Goal: Task Accomplishment & Management: Manage account settings

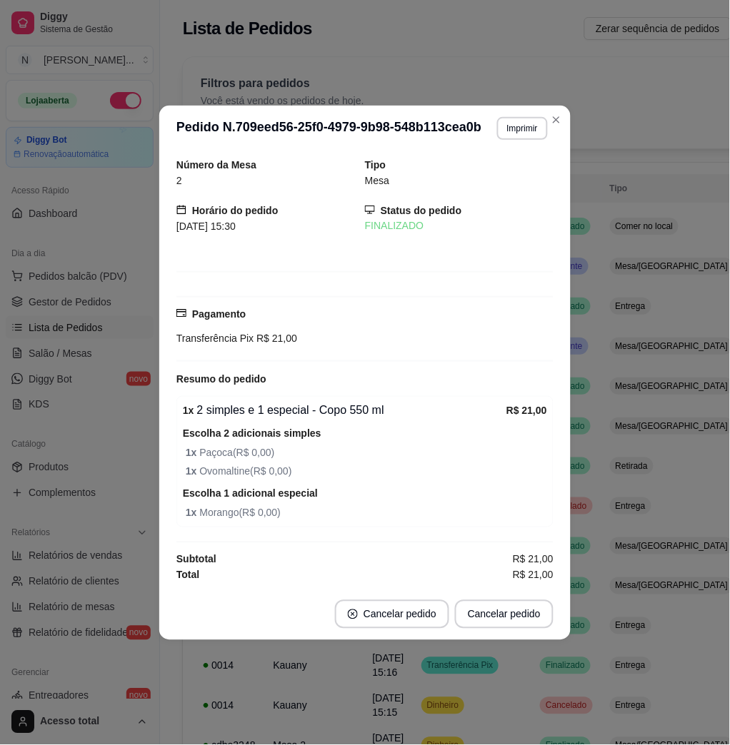
scroll to position [186, 0]
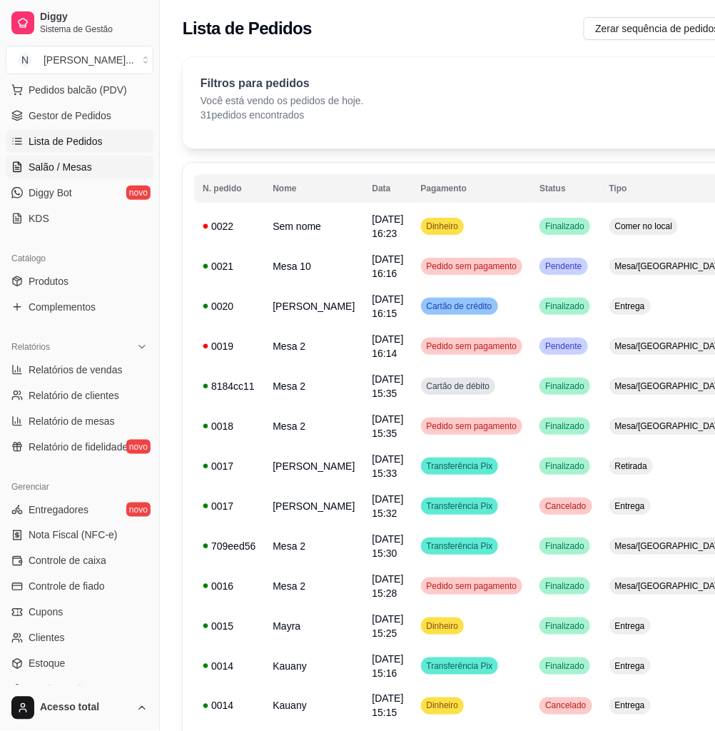
click at [77, 177] on link "Salão / Mesas" at bounding box center [80, 167] width 148 height 23
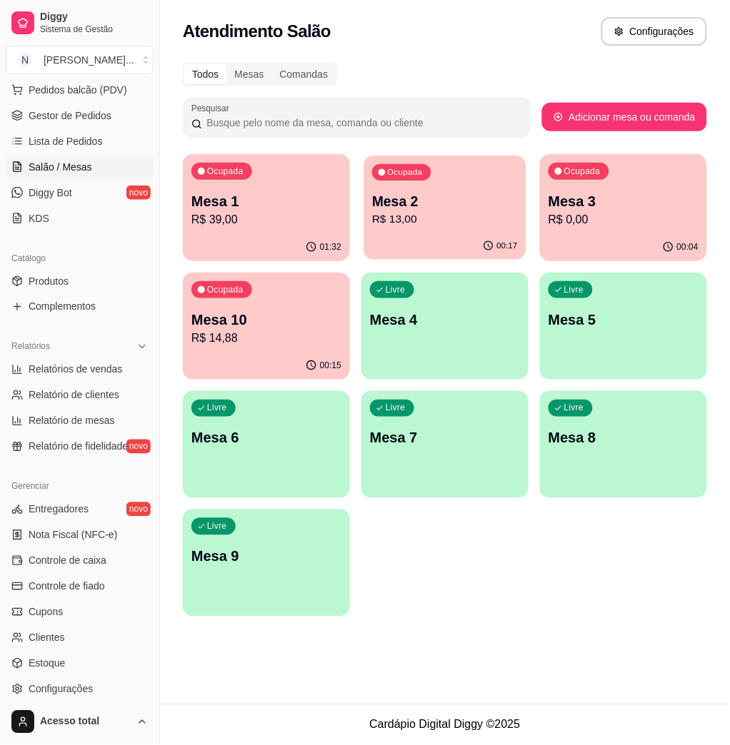
click at [462, 209] on div "Mesa 2 R$ 13,00" at bounding box center [445, 210] width 146 height 36
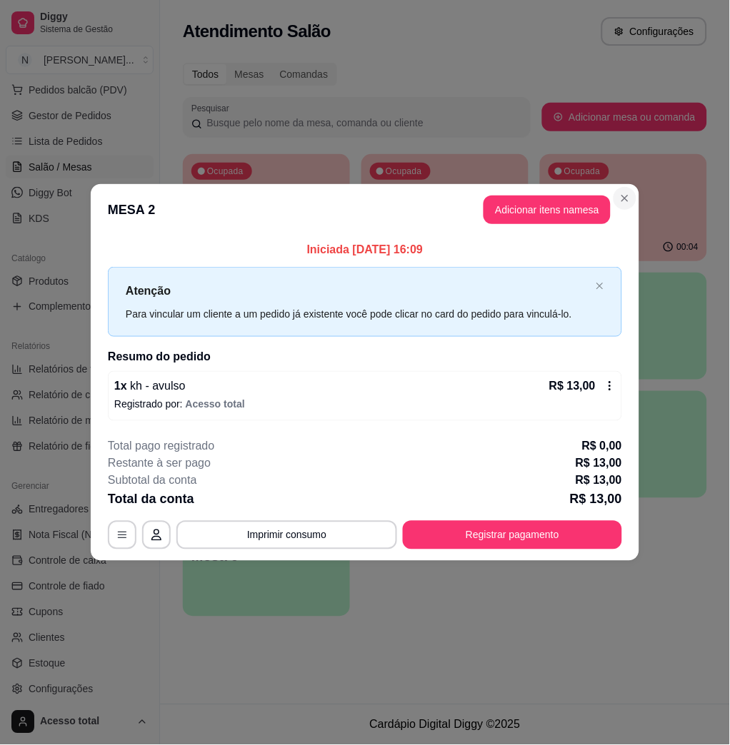
drag, startPoint x: 620, startPoint y: 217, endPoint x: 623, endPoint y: 198, distance: 19.5
click at [621, 206] on section "**********" at bounding box center [365, 372] width 548 height 376
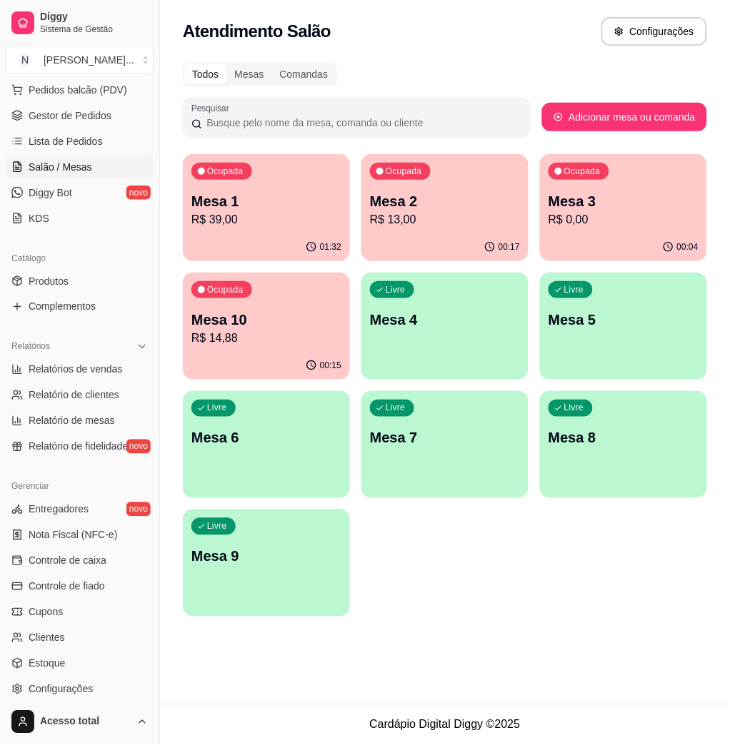
click at [274, 206] on p "Mesa 1" at bounding box center [266, 201] width 150 height 20
click at [278, 314] on p "Mesa 10" at bounding box center [266, 320] width 146 height 19
click at [297, 246] on div "01:47" at bounding box center [267, 246] width 162 height 27
click at [440, 205] on p "Mesa 2" at bounding box center [445, 201] width 146 height 19
click at [656, 209] on p "Mesa 3" at bounding box center [623, 201] width 150 height 20
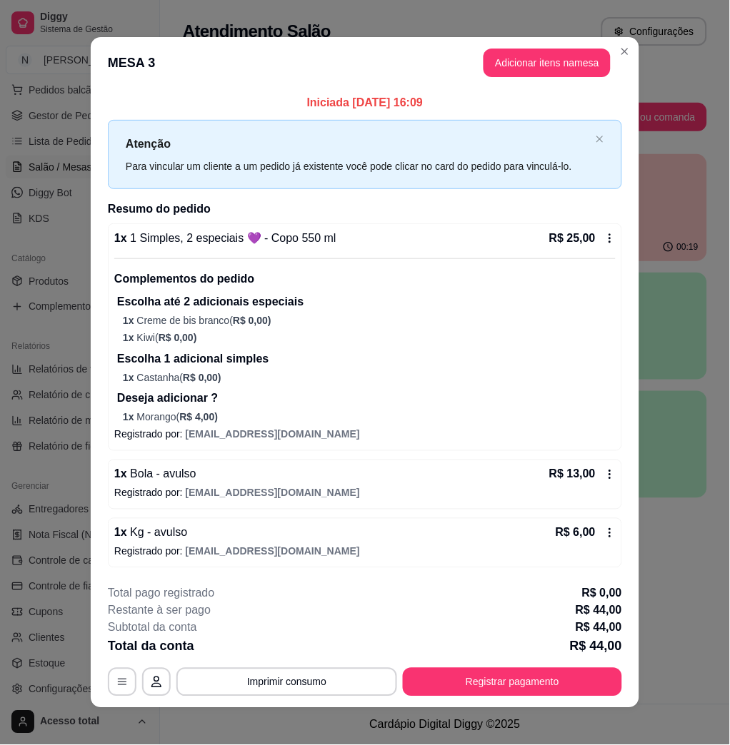
scroll to position [8, 0]
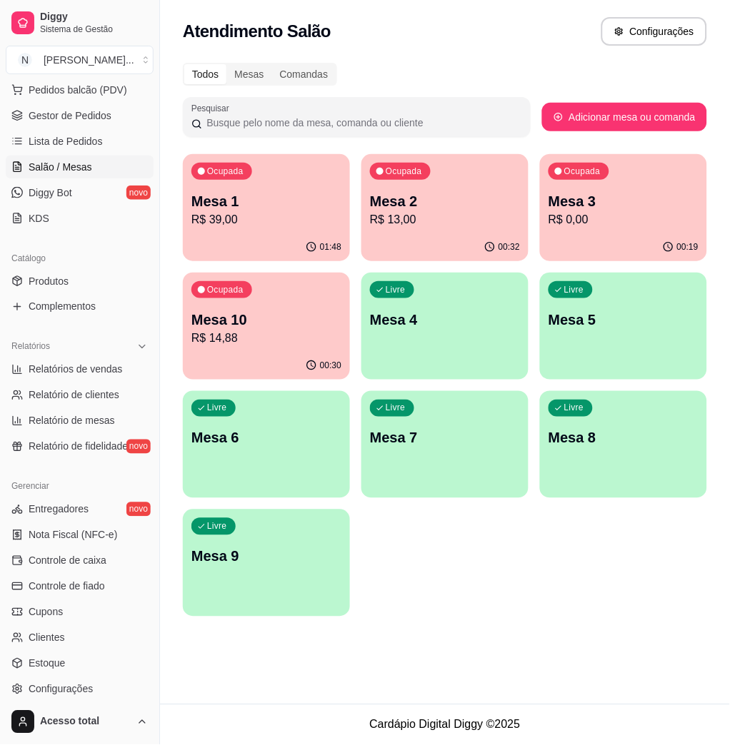
click at [318, 328] on p "Mesa 10" at bounding box center [266, 320] width 150 height 20
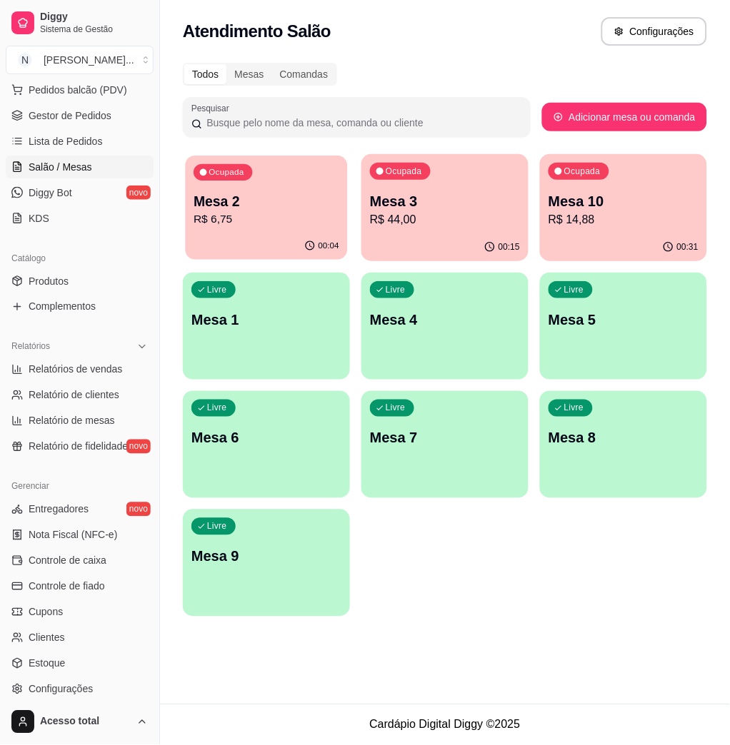
click at [281, 243] on div "00:04" at bounding box center [267, 246] width 162 height 27
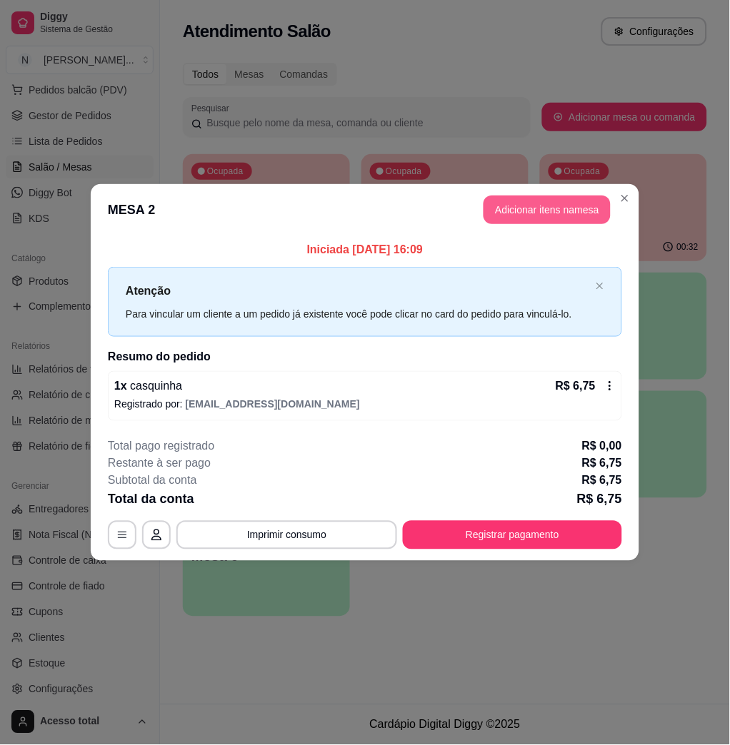
click at [561, 204] on button "Adicionar itens na mesa" at bounding box center [546, 210] width 127 height 29
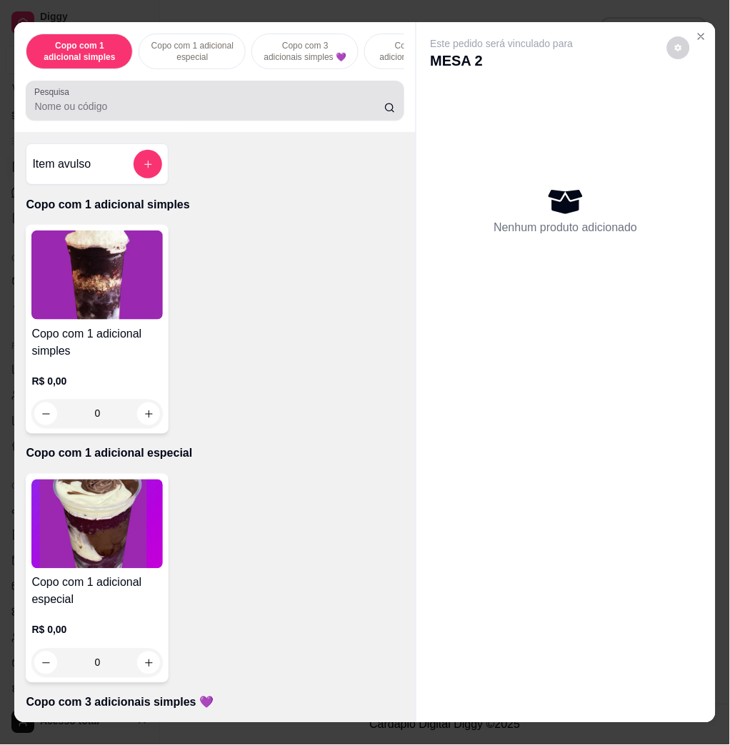
click at [255, 99] on div at bounding box center [214, 100] width 360 height 29
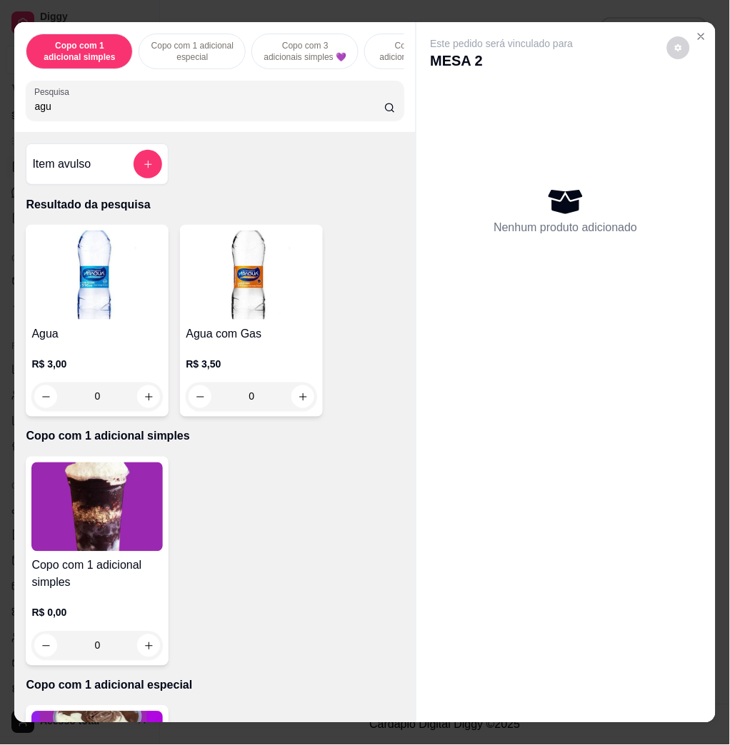
type input "agu"
click at [156, 333] on div "Agua R$ 3,00 0" at bounding box center [97, 321] width 143 height 192
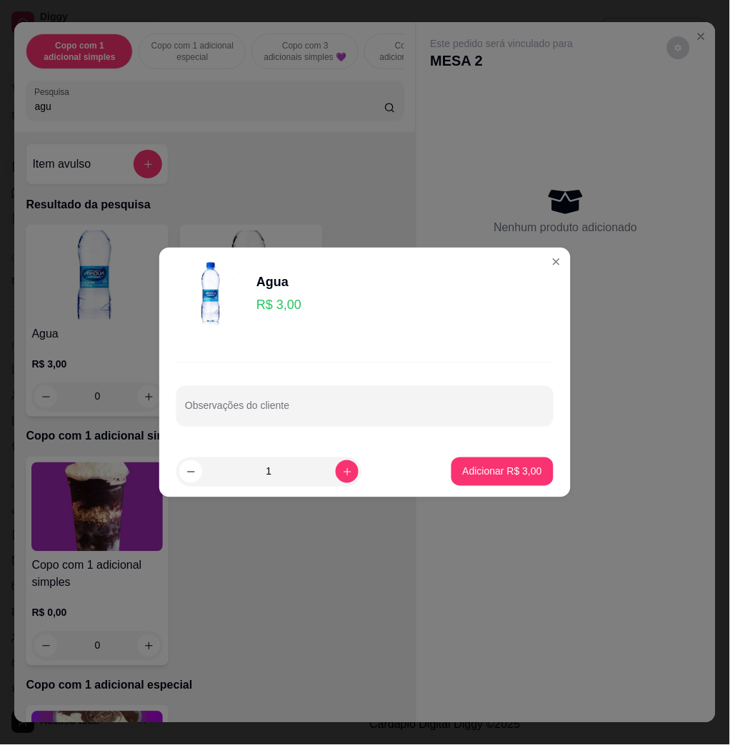
click at [493, 486] on footer "1 Adicionar R$ 3,00" at bounding box center [364, 471] width 411 height 51
click at [507, 475] on p "Adicionar R$ 3,00" at bounding box center [501, 472] width 77 height 14
type input "1"
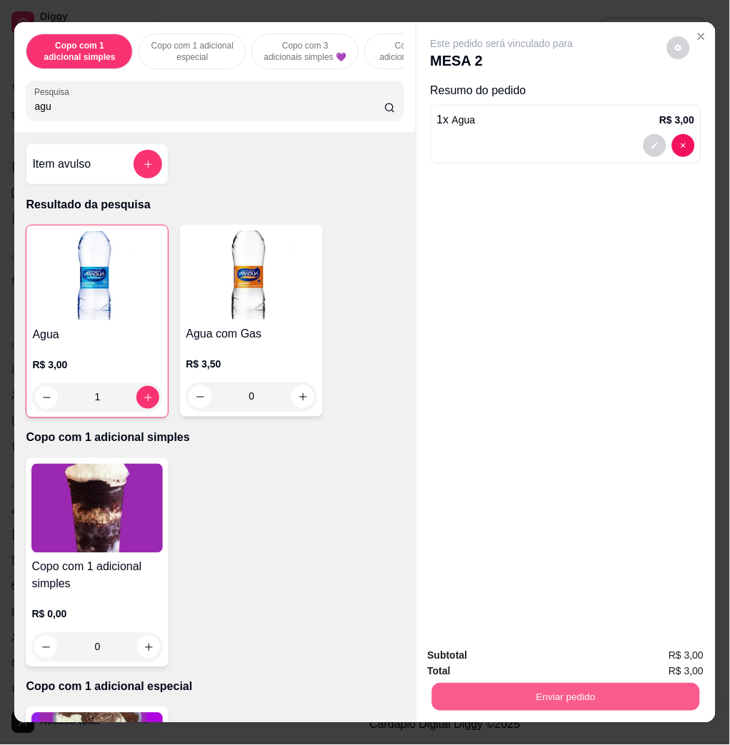
click at [656, 700] on button "Enviar pedido" at bounding box center [565, 697] width 268 height 28
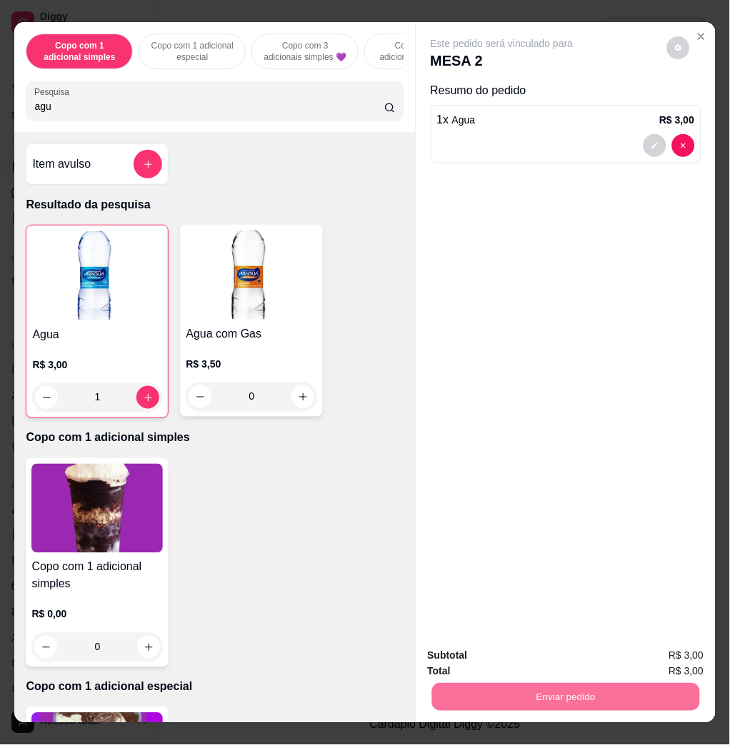
click at [579, 654] on button "Não registrar e enviar pedido" at bounding box center [517, 655] width 144 height 26
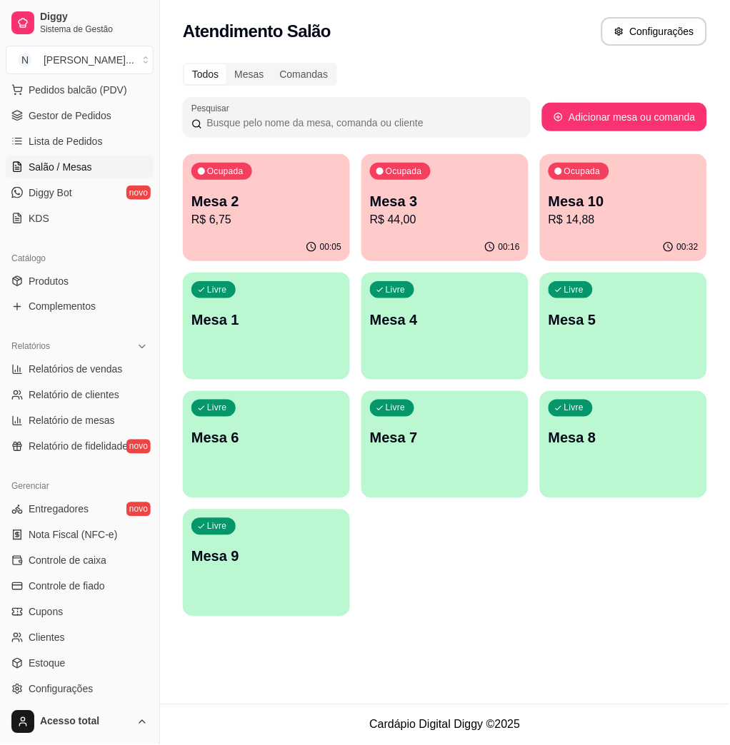
click at [295, 207] on p "Mesa 2" at bounding box center [266, 201] width 150 height 20
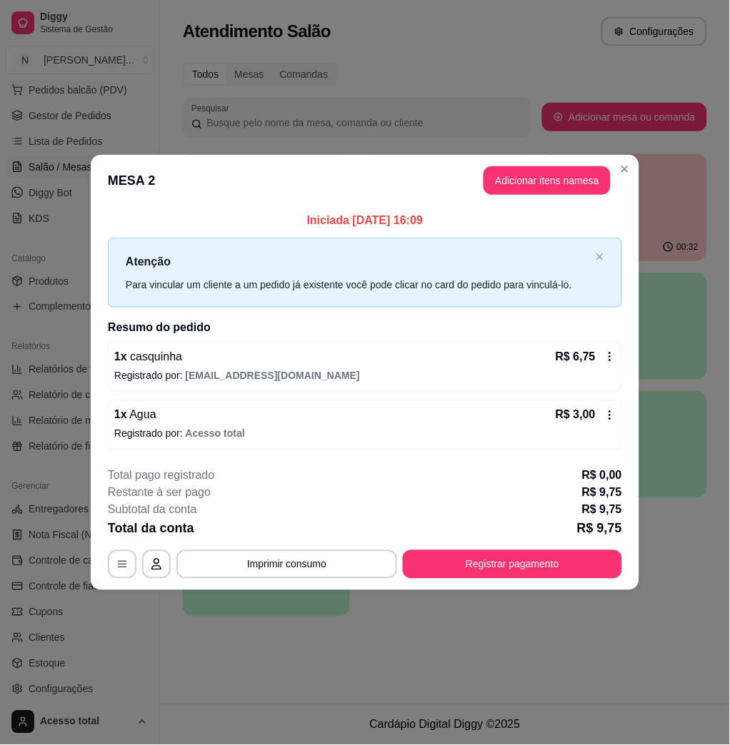
click at [564, 555] on button "Registrar pagamento" at bounding box center [512, 564] width 219 height 29
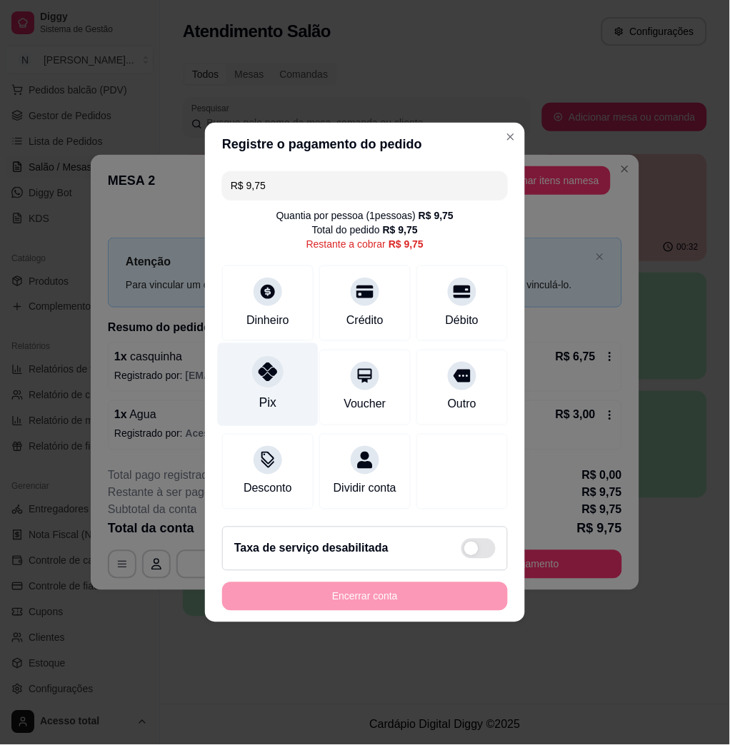
click at [271, 373] on icon at bounding box center [267, 372] width 19 height 19
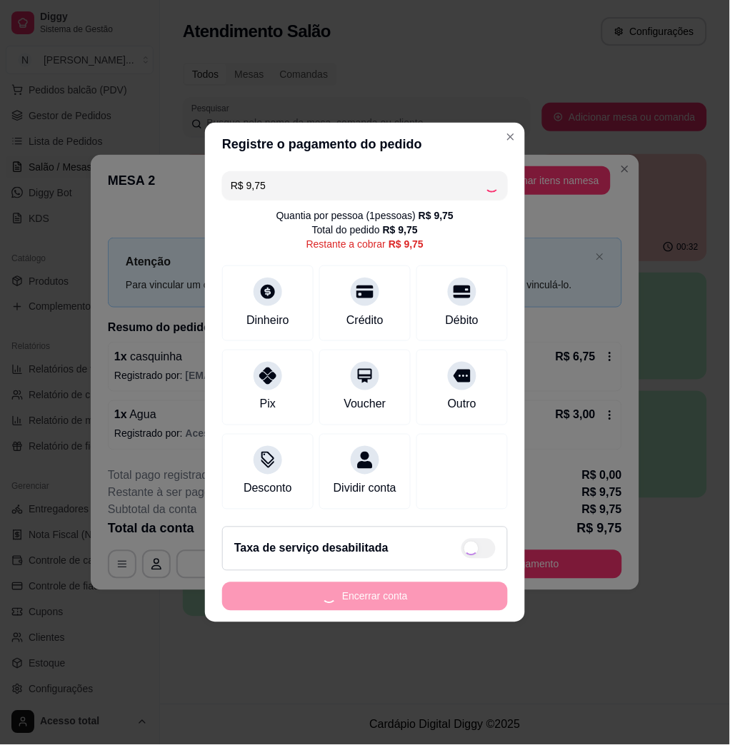
type input "R$ 0,00"
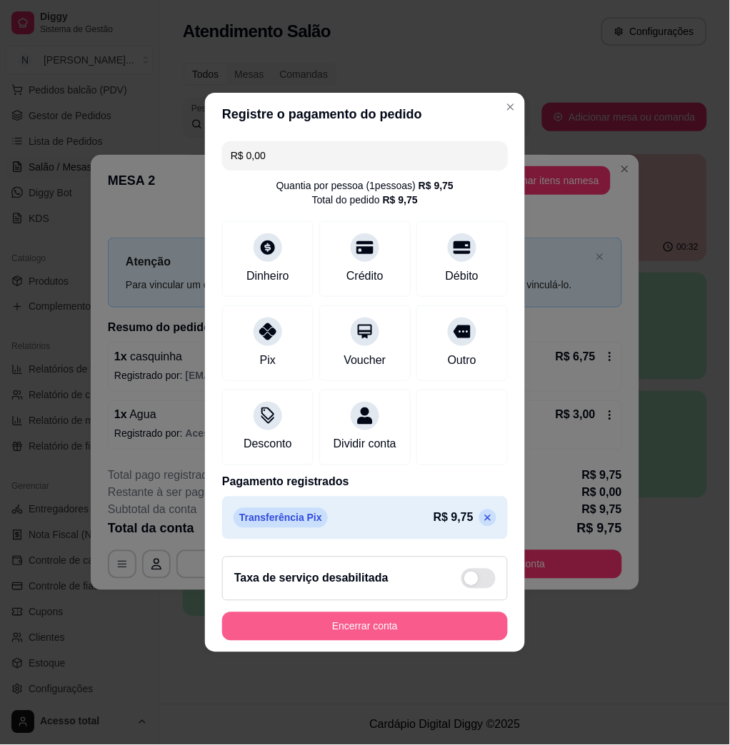
click at [444, 641] on button "Encerrar conta" at bounding box center [365, 626] width 286 height 29
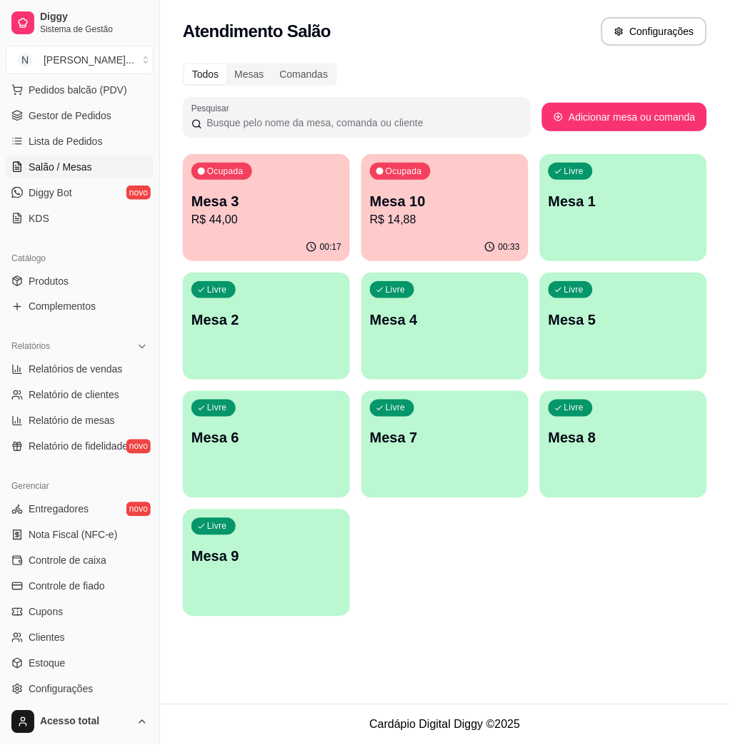
click at [258, 210] on p "Mesa 3" at bounding box center [266, 201] width 150 height 20
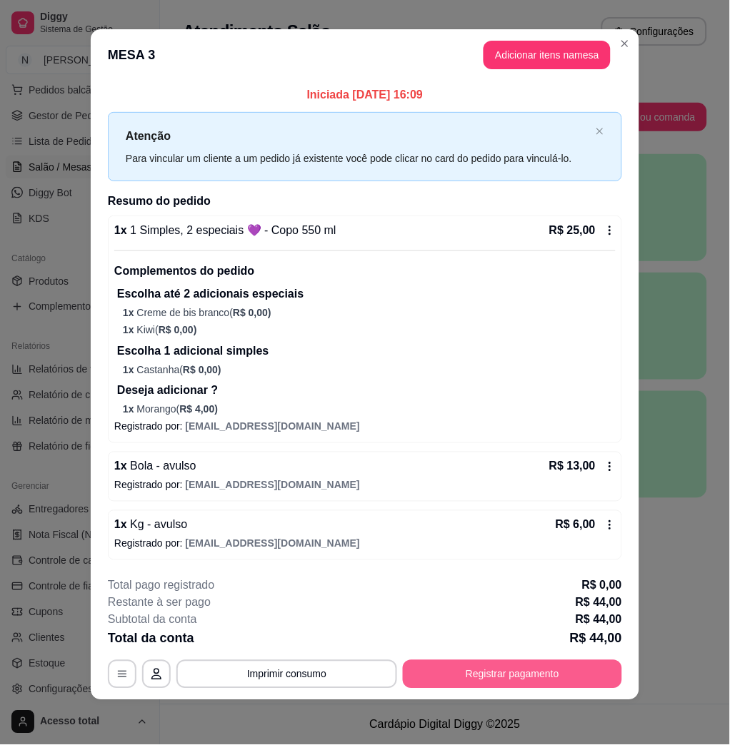
click at [556, 680] on button "Registrar pagamento" at bounding box center [512, 674] width 219 height 29
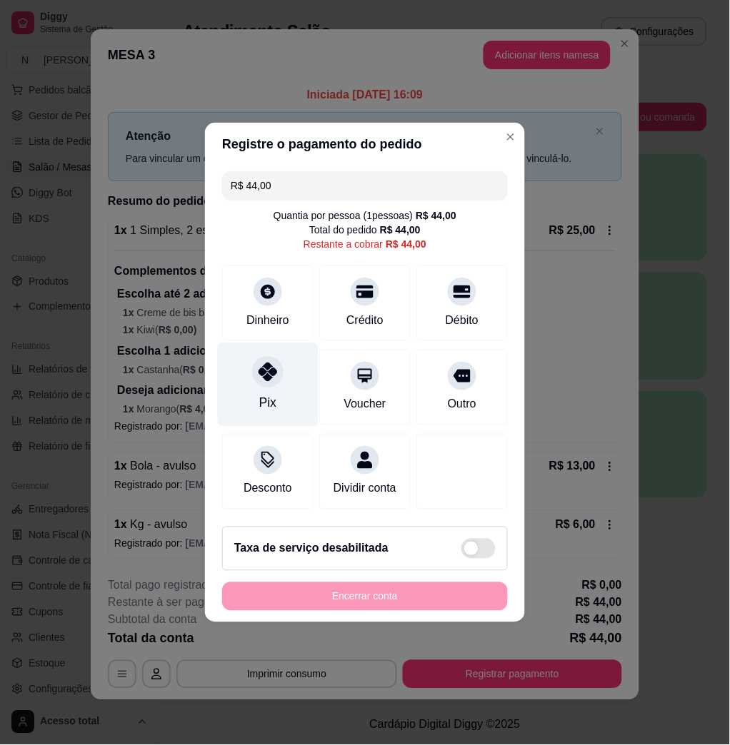
click at [261, 368] on icon at bounding box center [267, 372] width 19 height 19
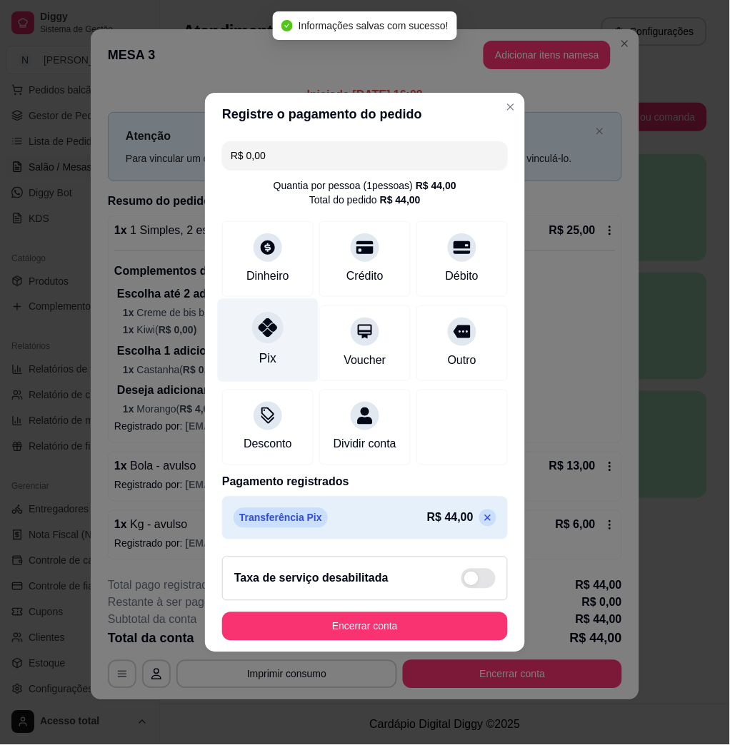
type input "R$ 0,00"
click at [280, 352] on div "Pix" at bounding box center [268, 341] width 101 height 84
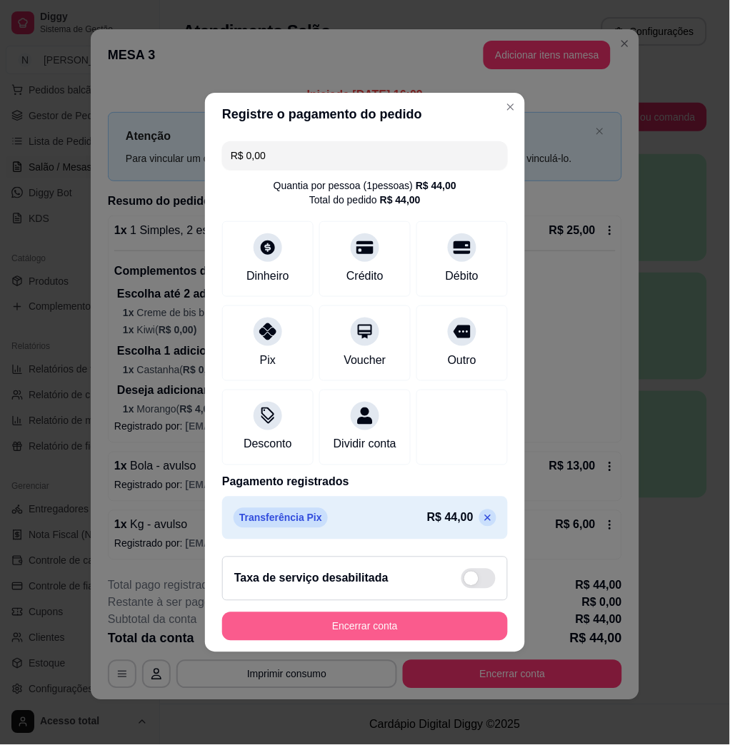
click at [461, 623] on button "Encerrar conta" at bounding box center [365, 626] width 286 height 29
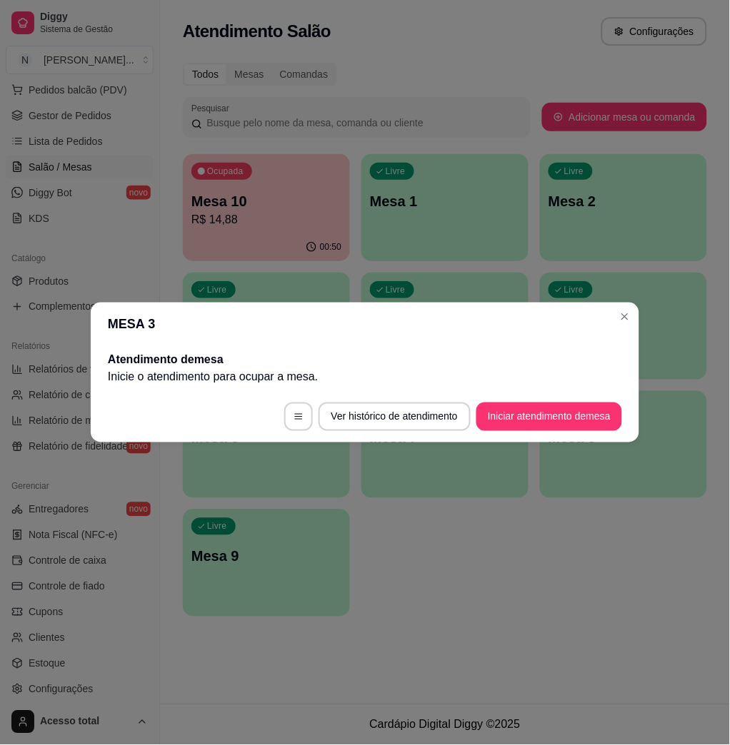
scroll to position [0, 0]
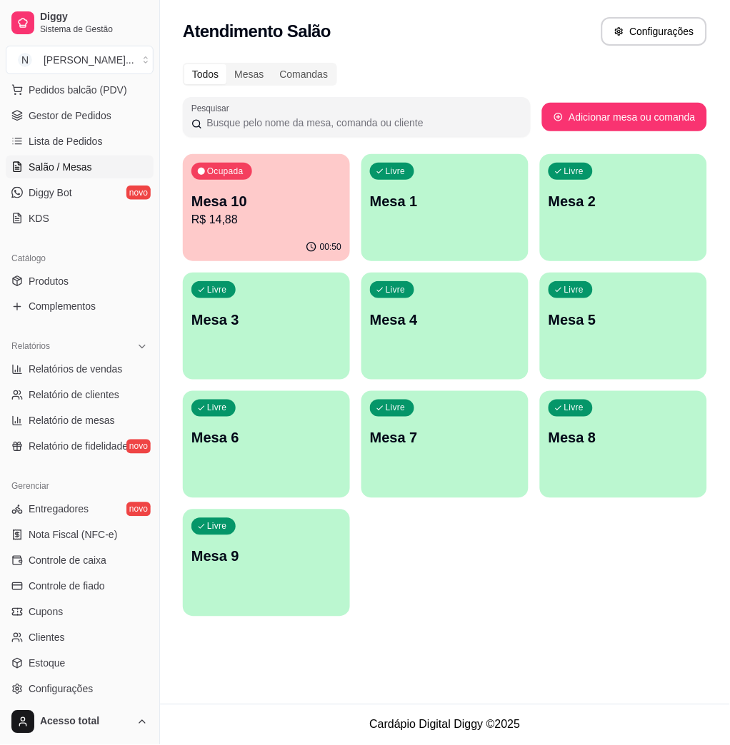
click at [457, 224] on div "Livre Mesa 1" at bounding box center [444, 199] width 167 height 90
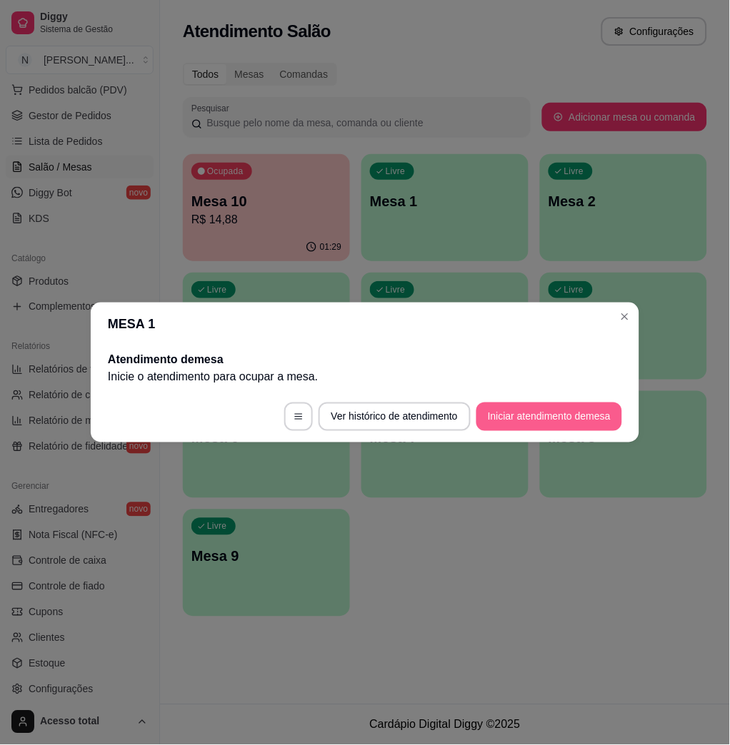
click at [538, 408] on button "Iniciar atendimento de mesa" at bounding box center [549, 417] width 146 height 29
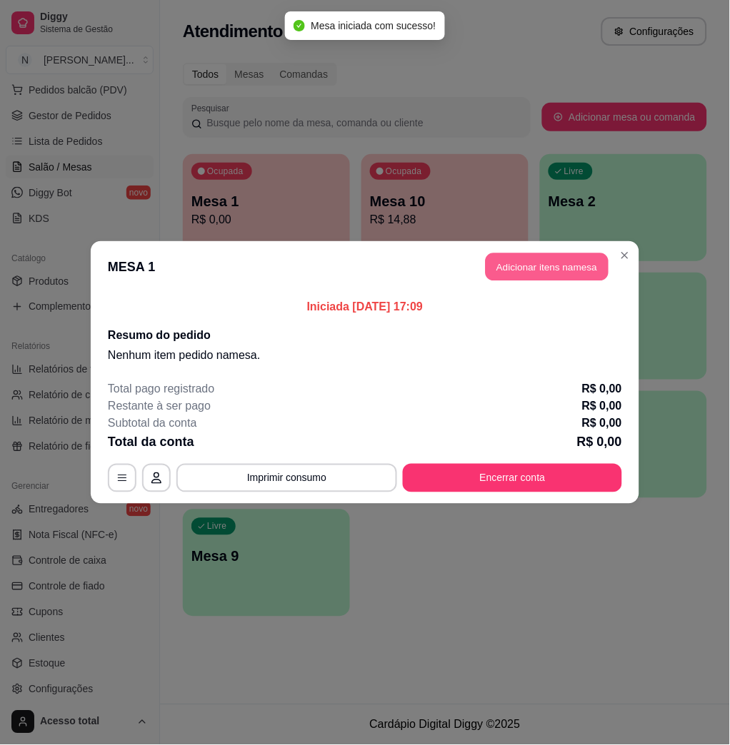
click at [577, 268] on button "Adicionar itens na mesa" at bounding box center [546, 267] width 123 height 28
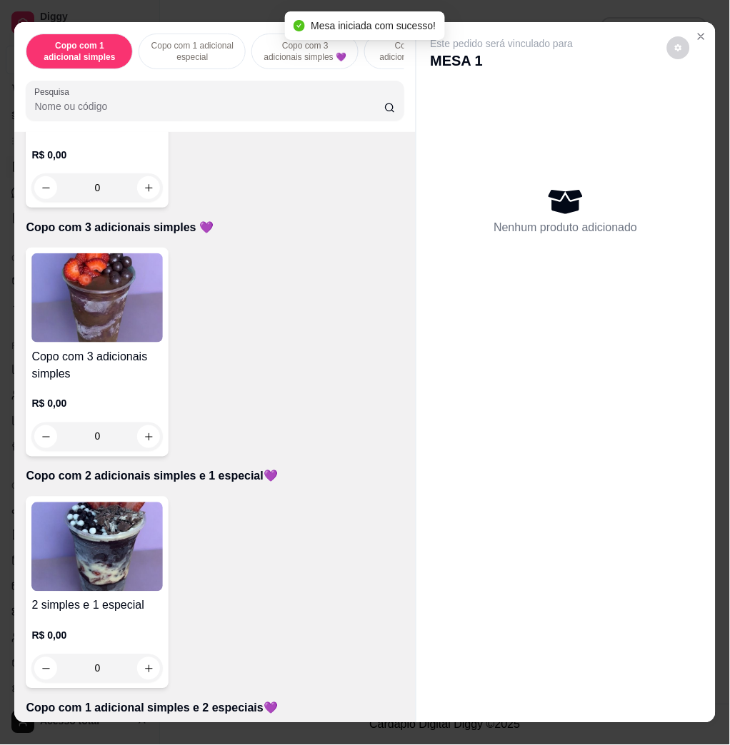
scroll to position [761, 0]
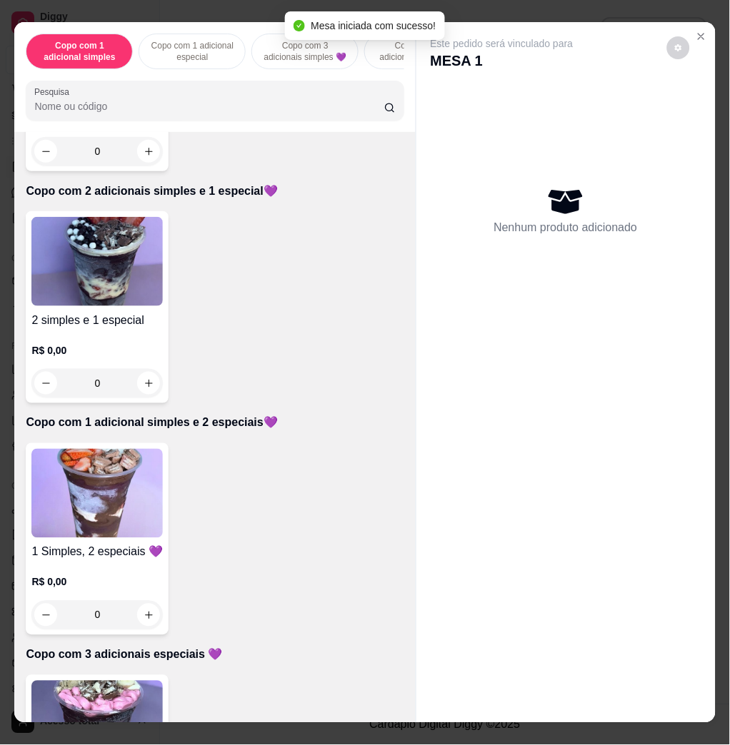
click at [93, 275] on img at bounding box center [96, 261] width 131 height 89
click at [400, 266] on div "Escolha uma das opções Obrigatório Copo 200 ml R$ 11,00 Copo 330 ml R$ 16,00 Co…" at bounding box center [364, 247] width 377 height 220
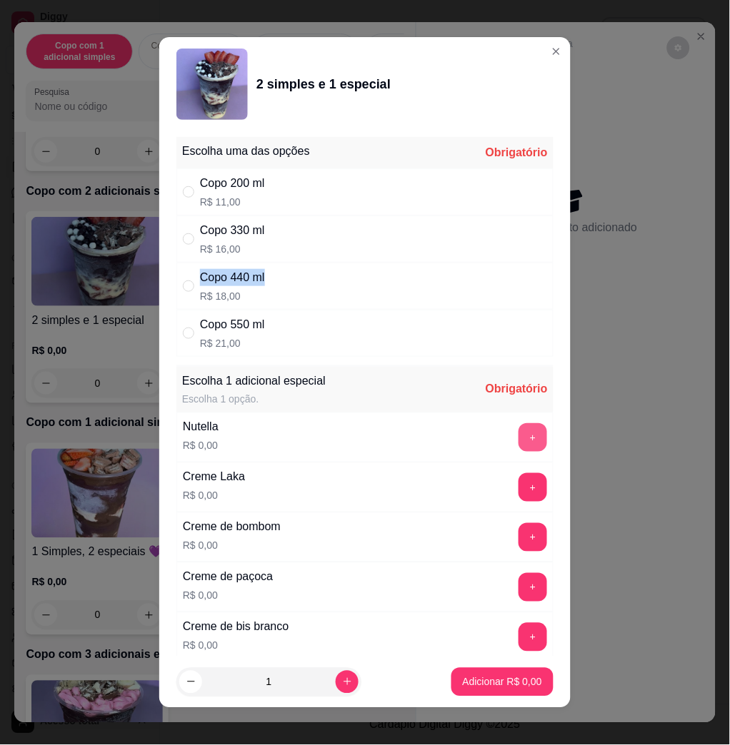
click at [518, 429] on button "+" at bounding box center [532, 437] width 29 height 29
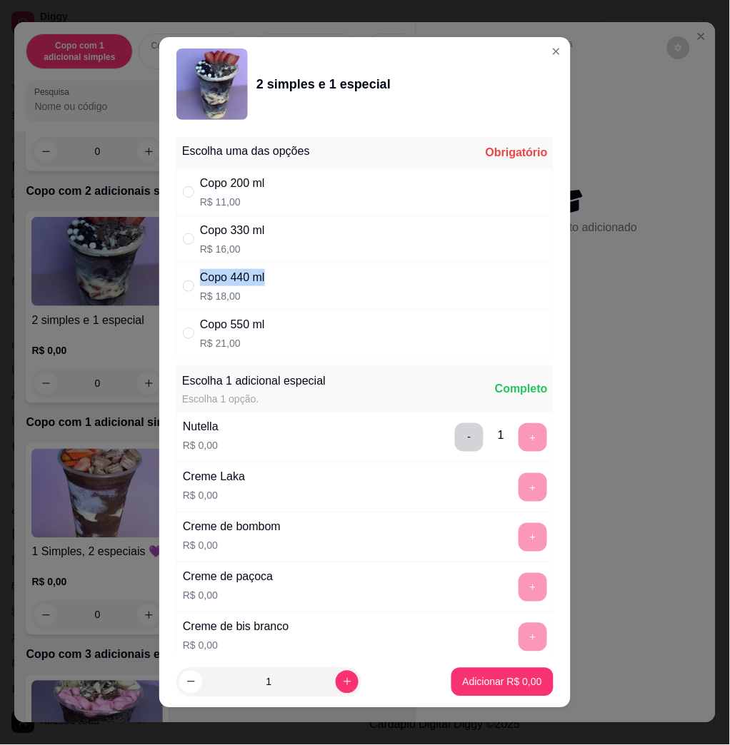
scroll to position [8, 0]
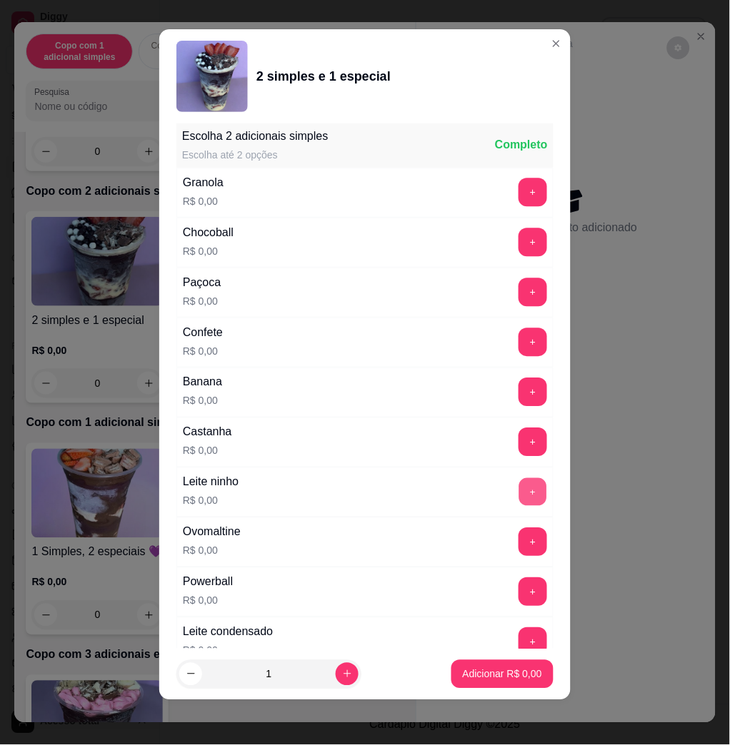
click at [519, 497] on button "+" at bounding box center [533, 493] width 28 height 28
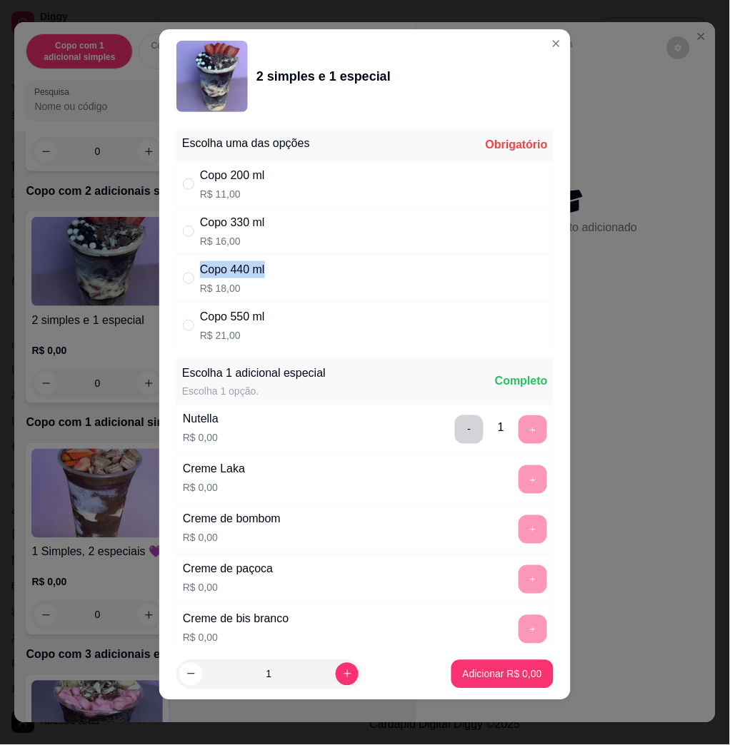
scroll to position [0, 0]
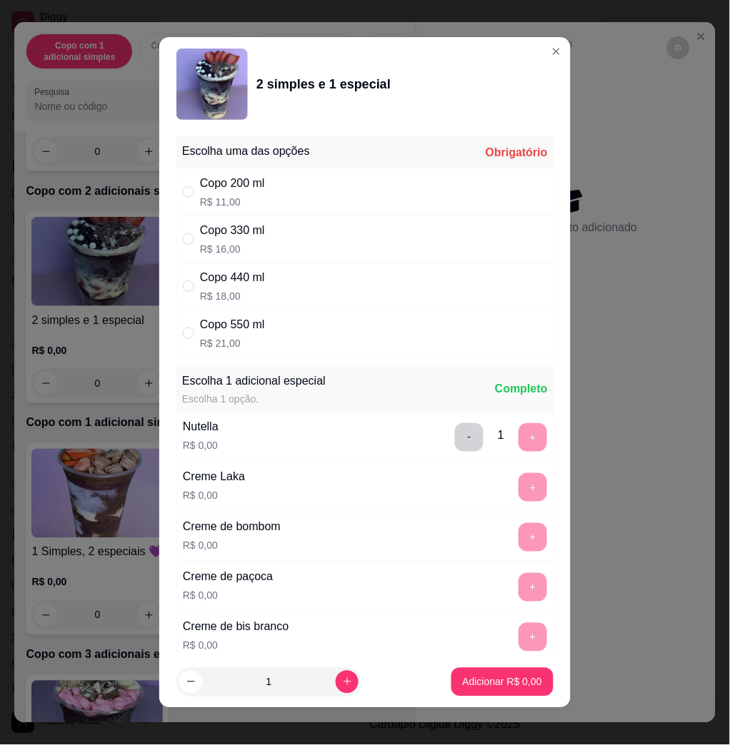
drag, startPoint x: 318, startPoint y: 233, endPoint x: 393, endPoint y: 296, distance: 97.3
click at [318, 235] on div "Copo 330 ml R$ 16,00" at bounding box center [364, 239] width 377 height 47
radio input "true"
click at [500, 678] on button "Adicionar R$ 16,00" at bounding box center [499, 682] width 105 height 28
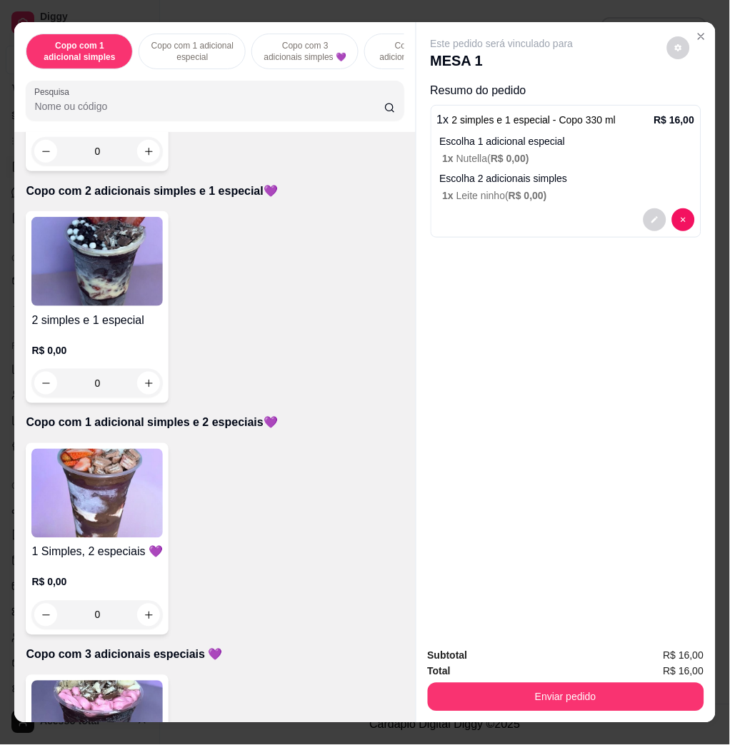
drag, startPoint x: 585, startPoint y: 707, endPoint x: 578, endPoint y: 692, distance: 16.0
click at [584, 705] on div "Subtotal R$ 16,00 Total R$ 16,00 Enviar pedido" at bounding box center [565, 680] width 299 height 86
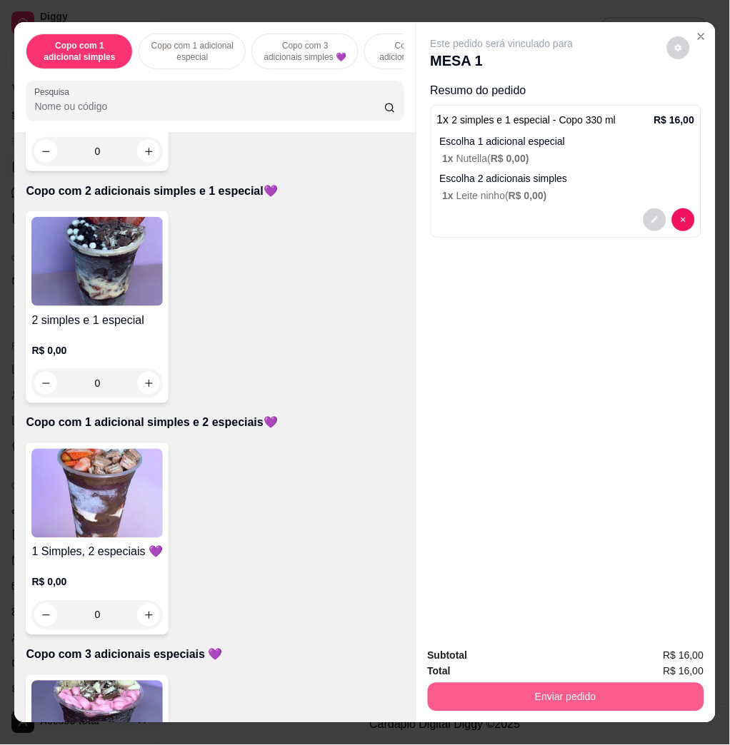
click at [576, 686] on button "Enviar pedido" at bounding box center [566, 697] width 276 height 29
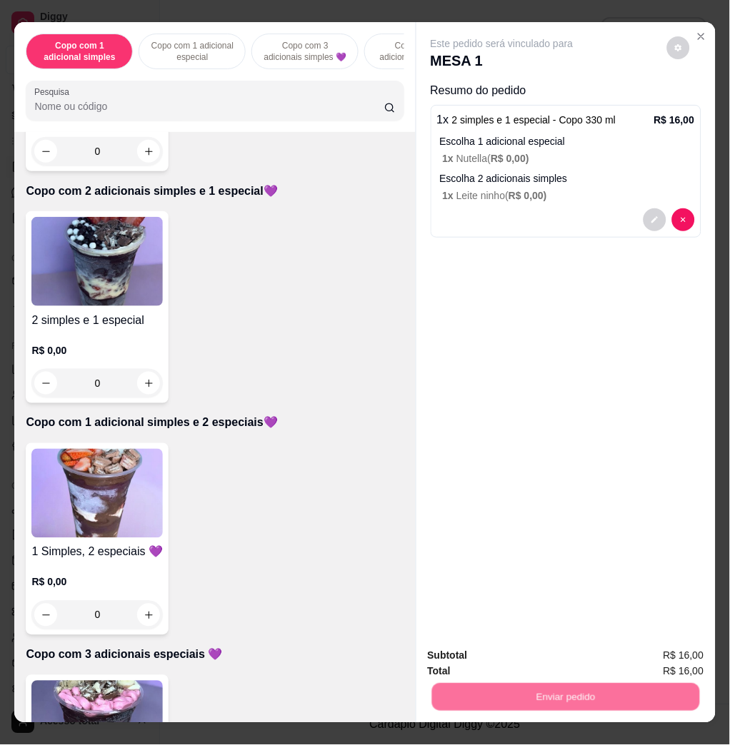
click at [542, 652] on button "Não registrar e enviar pedido" at bounding box center [517, 655] width 148 height 27
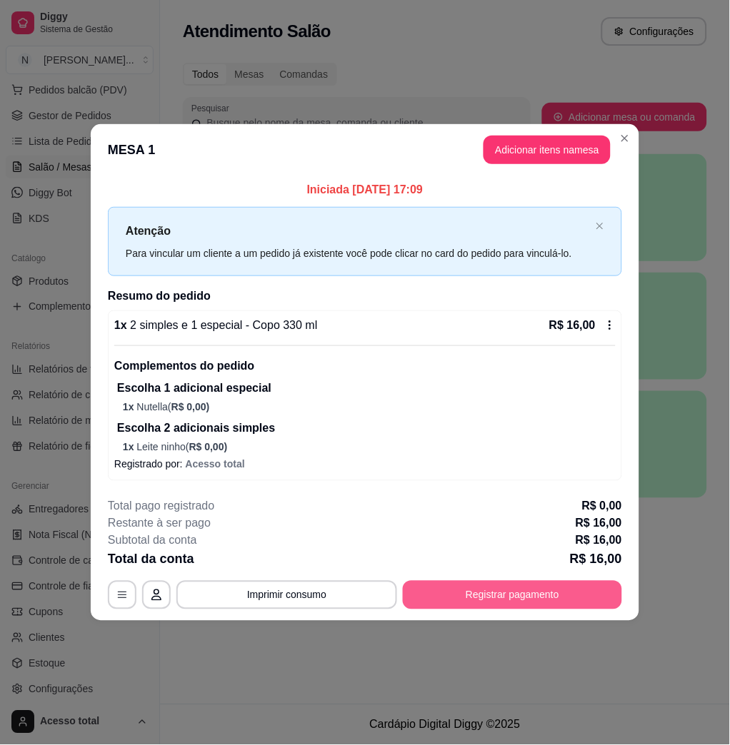
click at [542, 590] on button "Registrar pagamento" at bounding box center [512, 595] width 219 height 29
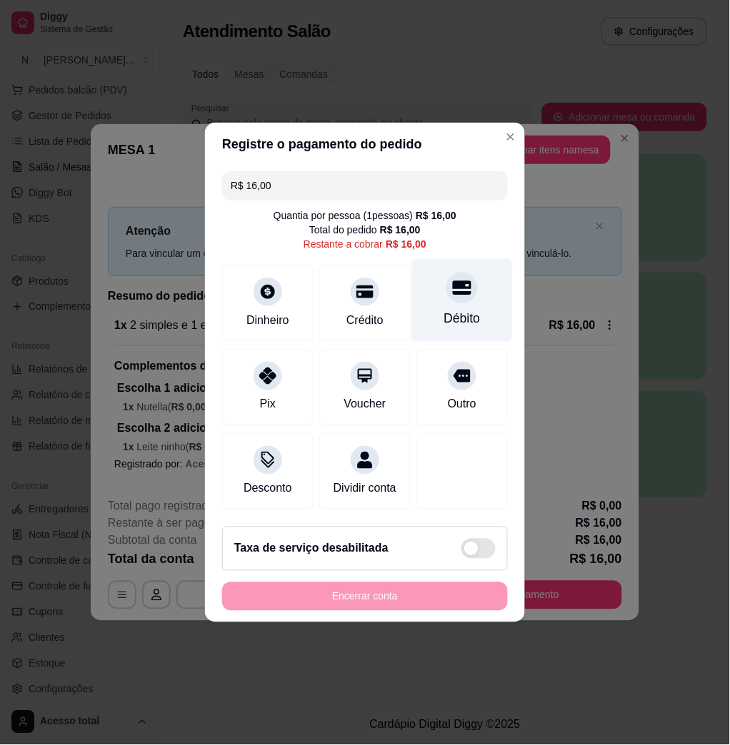
click at [455, 298] on div "Débito" at bounding box center [462, 301] width 101 height 84
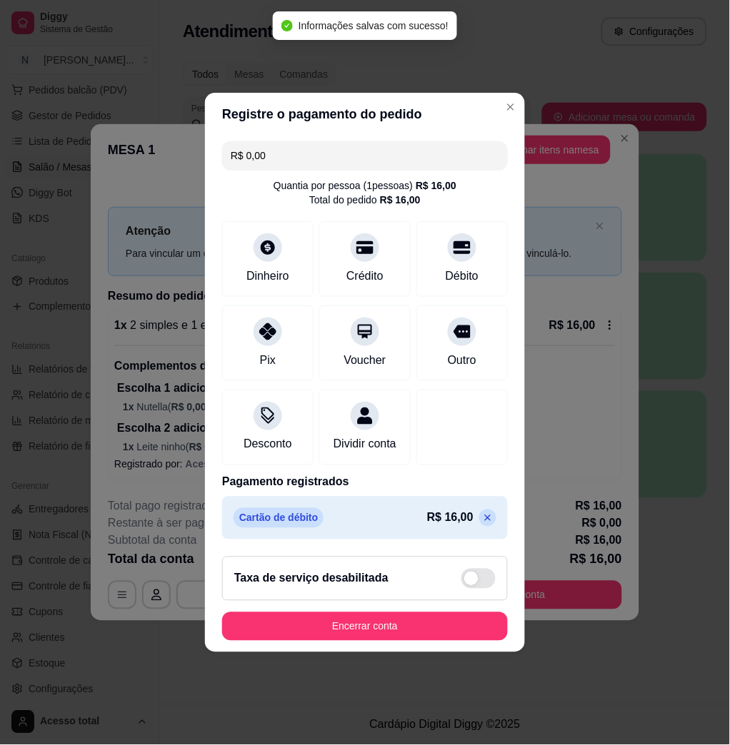
type input "R$ 0,00"
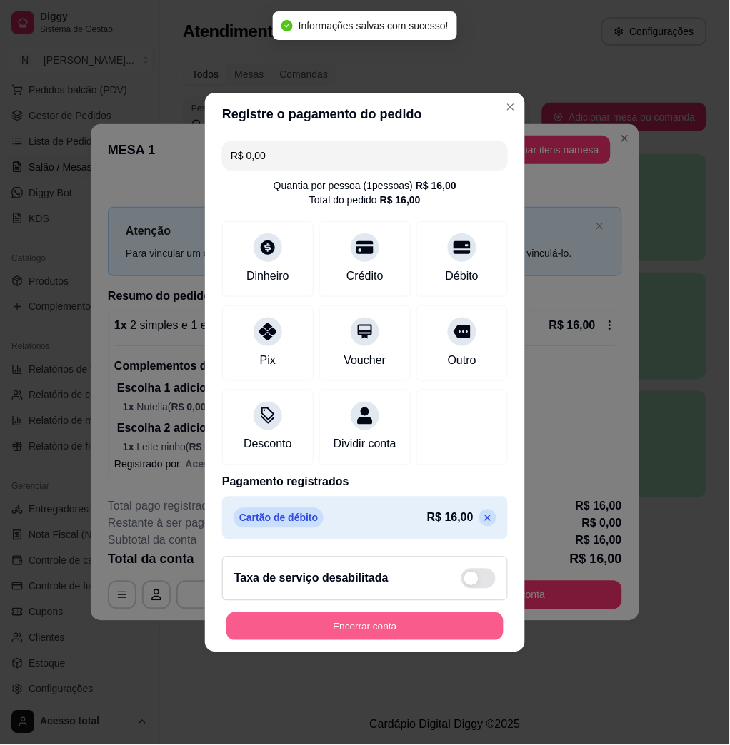
click at [454, 634] on button "Encerrar conta" at bounding box center [364, 627] width 277 height 28
